Goal: Task Accomplishment & Management: Complete application form

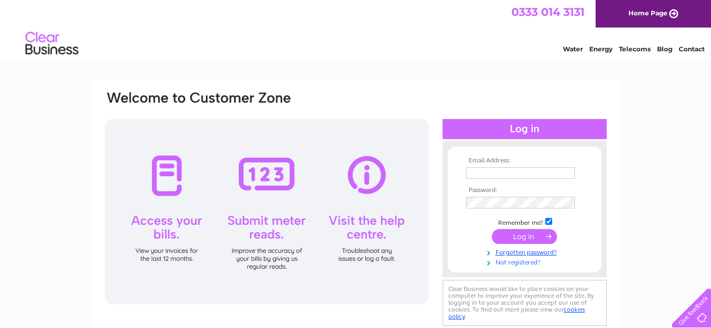
click at [515, 262] on link "Not registered?" at bounding box center [526, 262] width 120 height 10
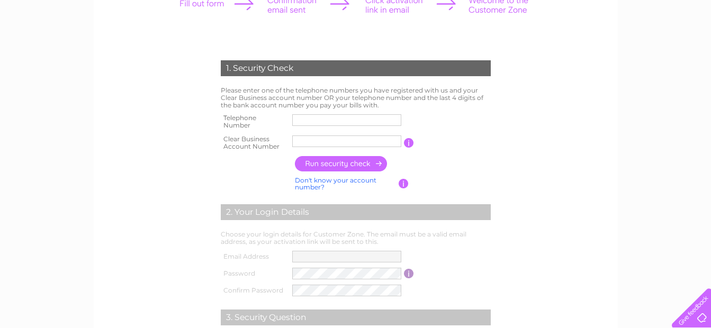
scroll to position [164, 0]
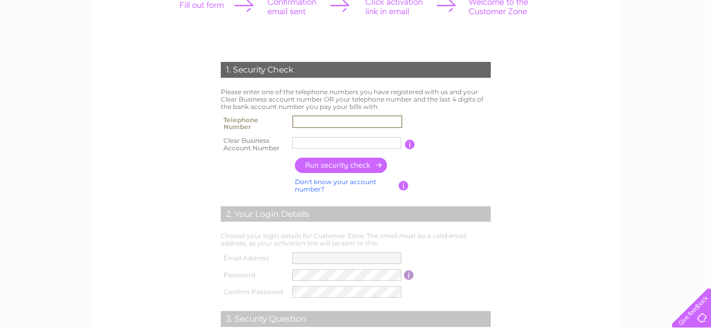
click at [304, 125] on input "text" at bounding box center [347, 121] width 110 height 13
paste input "+4433058812"
type input "+4433058812"
click at [332, 144] on input "text" at bounding box center [346, 143] width 109 height 12
paste input ""
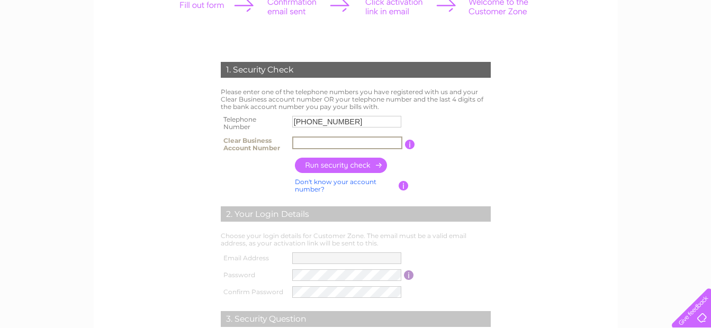
type input ""
drag, startPoint x: 347, startPoint y: 143, endPoint x: 283, endPoint y: 143, distance: 63.5
click at [284, 143] on tr "Clear Business Account Number  You will find your account number on the…" at bounding box center [355, 144] width 275 height 21
type input "CB916370"
click at [326, 163] on input "button" at bounding box center [341, 165] width 93 height 15
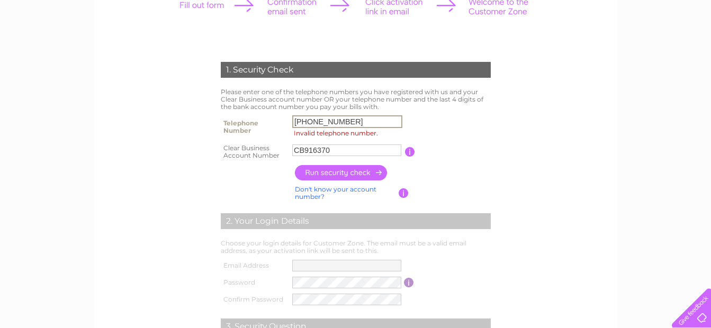
drag, startPoint x: 307, startPoint y: 121, endPoint x: 285, endPoint y: 121, distance: 21.7
click at [285, 121] on tr "Telephone Number +4433058812 Invalid telephone number." at bounding box center [355, 127] width 275 height 29
click at [335, 175] on input "button" at bounding box center [341, 172] width 93 height 15
click at [343, 120] on input "033058812" at bounding box center [347, 121] width 110 height 13
type input "03305881254"
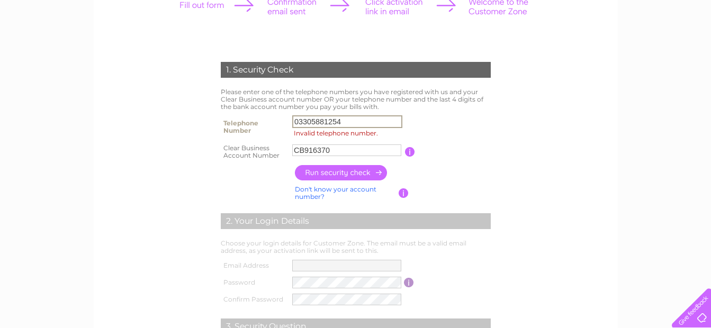
click at [352, 173] on input "button" at bounding box center [341, 172] width 93 height 15
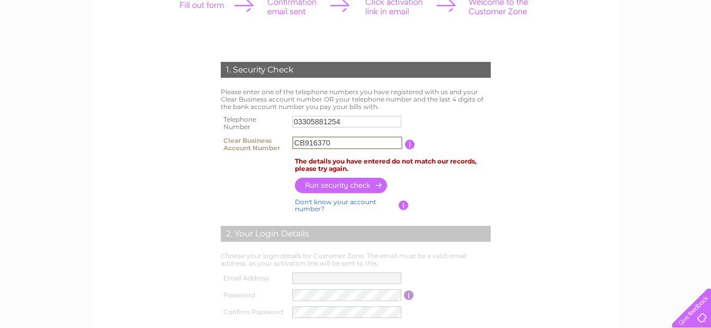
drag, startPoint x: 305, startPoint y: 141, endPoint x: 325, endPoint y: 152, distance: 23.0
click at [306, 142] on input "CB916370" at bounding box center [347, 143] width 110 height 13
click at [338, 187] on input "button" at bounding box center [341, 185] width 93 height 15
click at [409, 142] on input "button" at bounding box center [409, 145] width 10 height 10
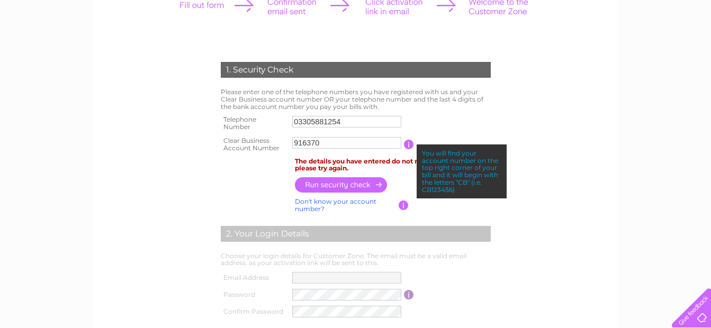
click at [295, 144] on input "916370" at bounding box center [346, 143] width 109 height 12
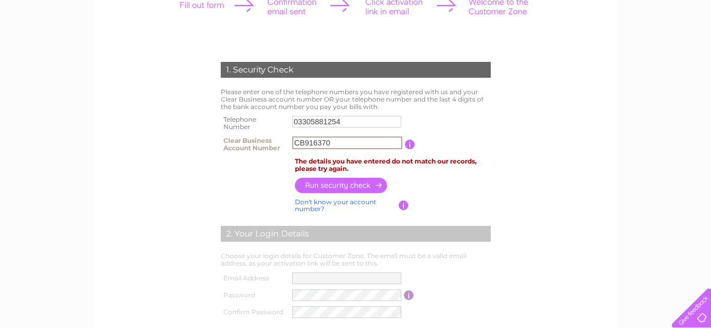
type input "CB916370"
click at [343, 122] on input "03305881254" at bounding box center [346, 122] width 109 height 12
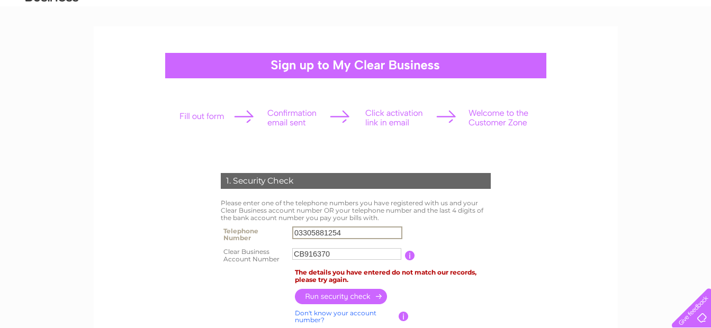
scroll to position [0, 0]
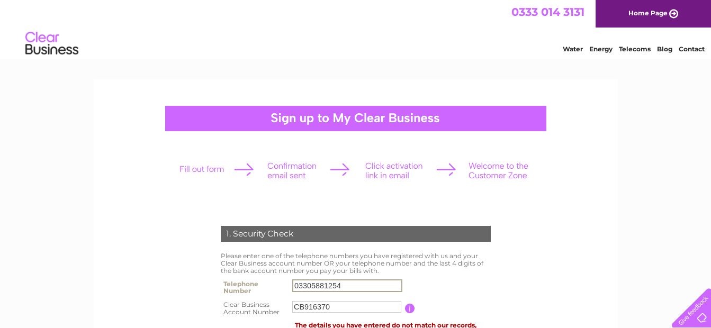
drag, startPoint x: 715, startPoint y: 160, endPoint x: 628, endPoint y: 74, distance: 122.7
drag, startPoint x: 585, startPoint y: 12, endPoint x: 513, endPoint y: 13, distance: 72.0
click at [513, 13] on div "0333 014 3131 Home Page" at bounding box center [355, 14] width 711 height 28
copy span "0333 014 3131"
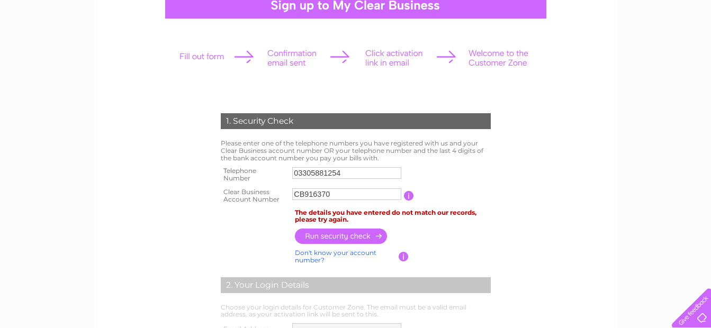
scroll to position [114, 0]
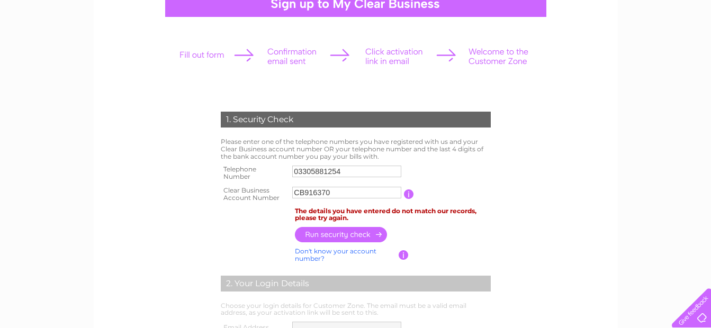
click at [340, 234] on input "button" at bounding box center [341, 234] width 93 height 15
